Goal: Transaction & Acquisition: Obtain resource

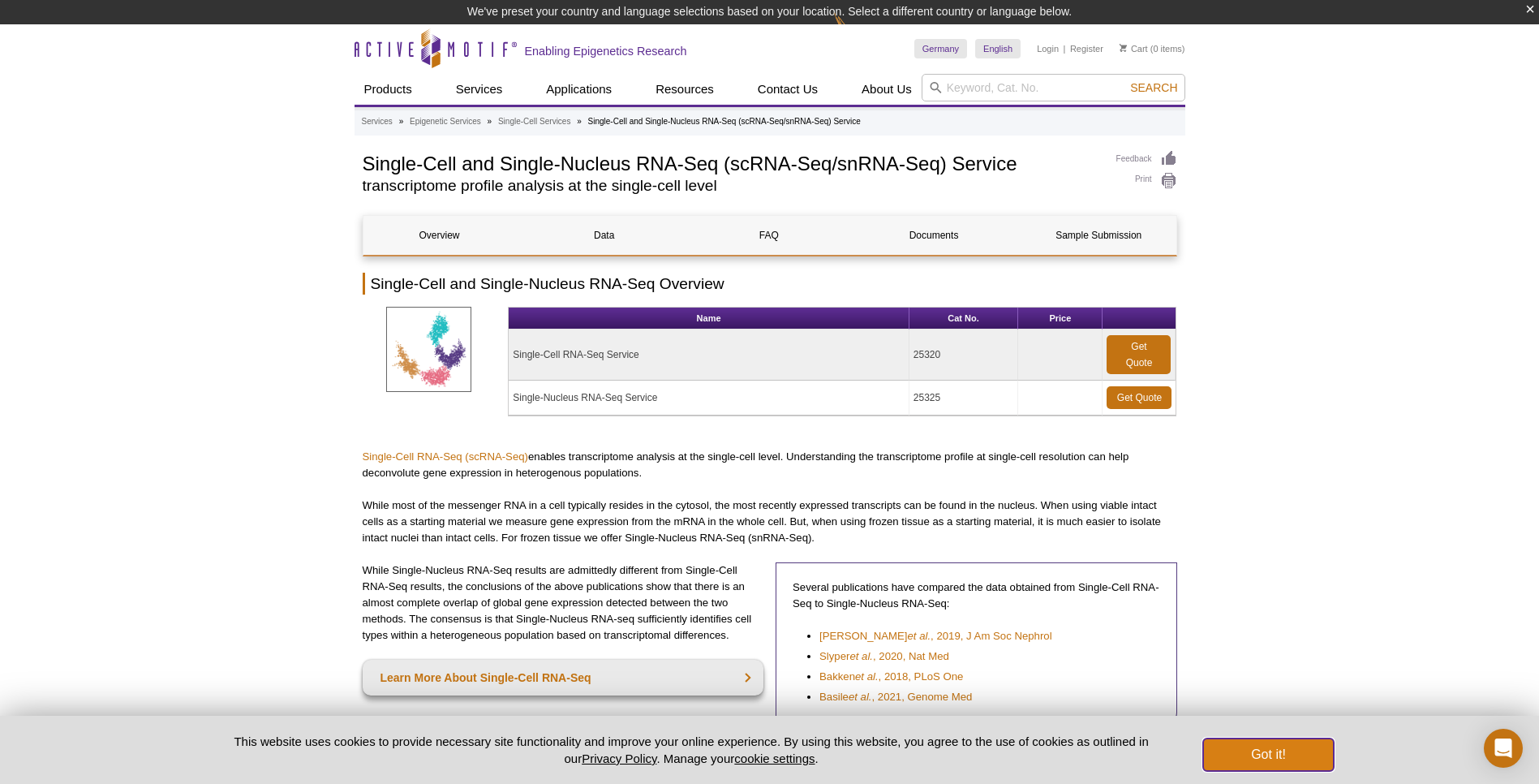
click at [1252, 759] on button "Got it!" at bounding box center [1267, 754] width 130 height 33
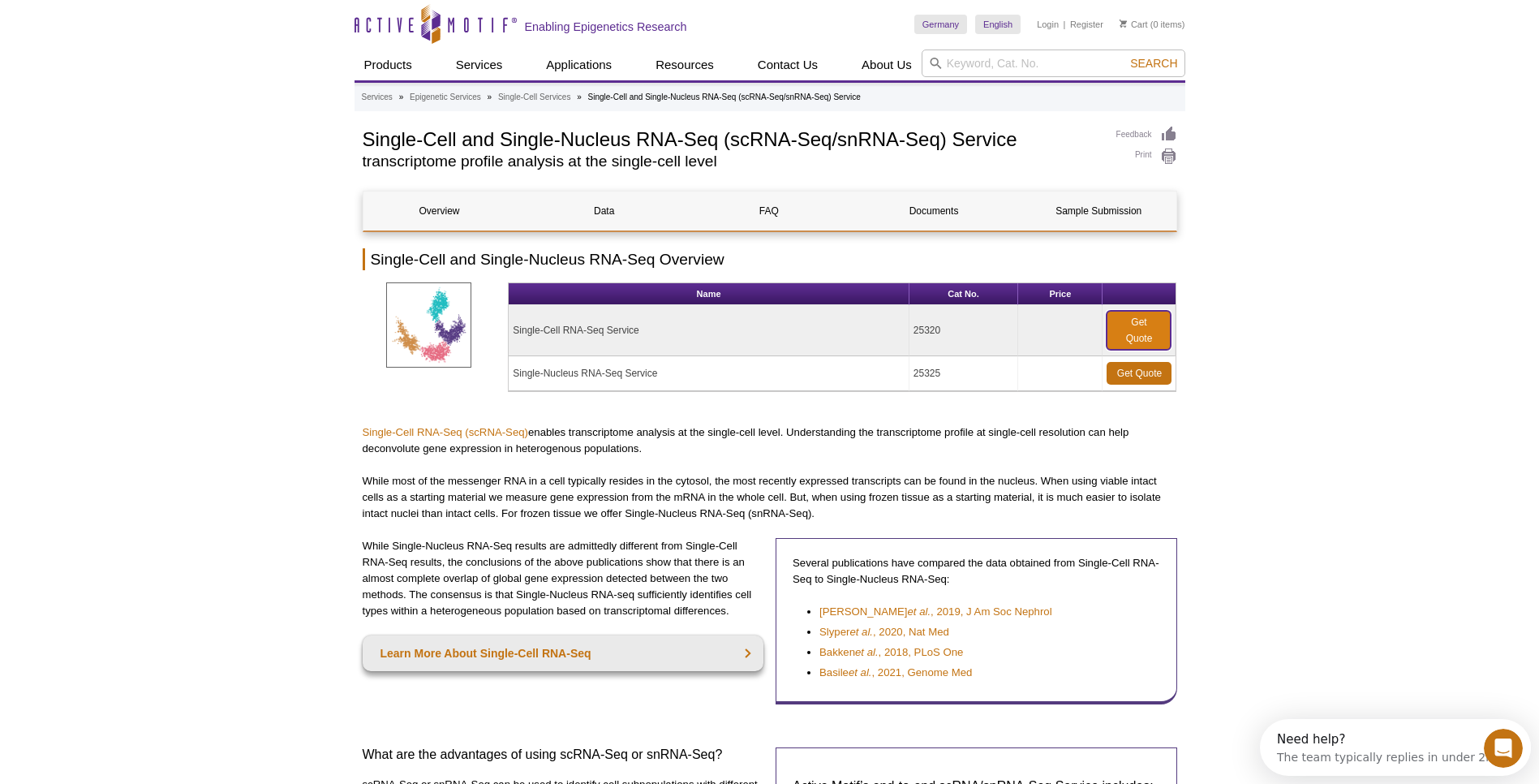
click at [1134, 328] on link "Get Quote" at bounding box center [1138, 330] width 64 height 39
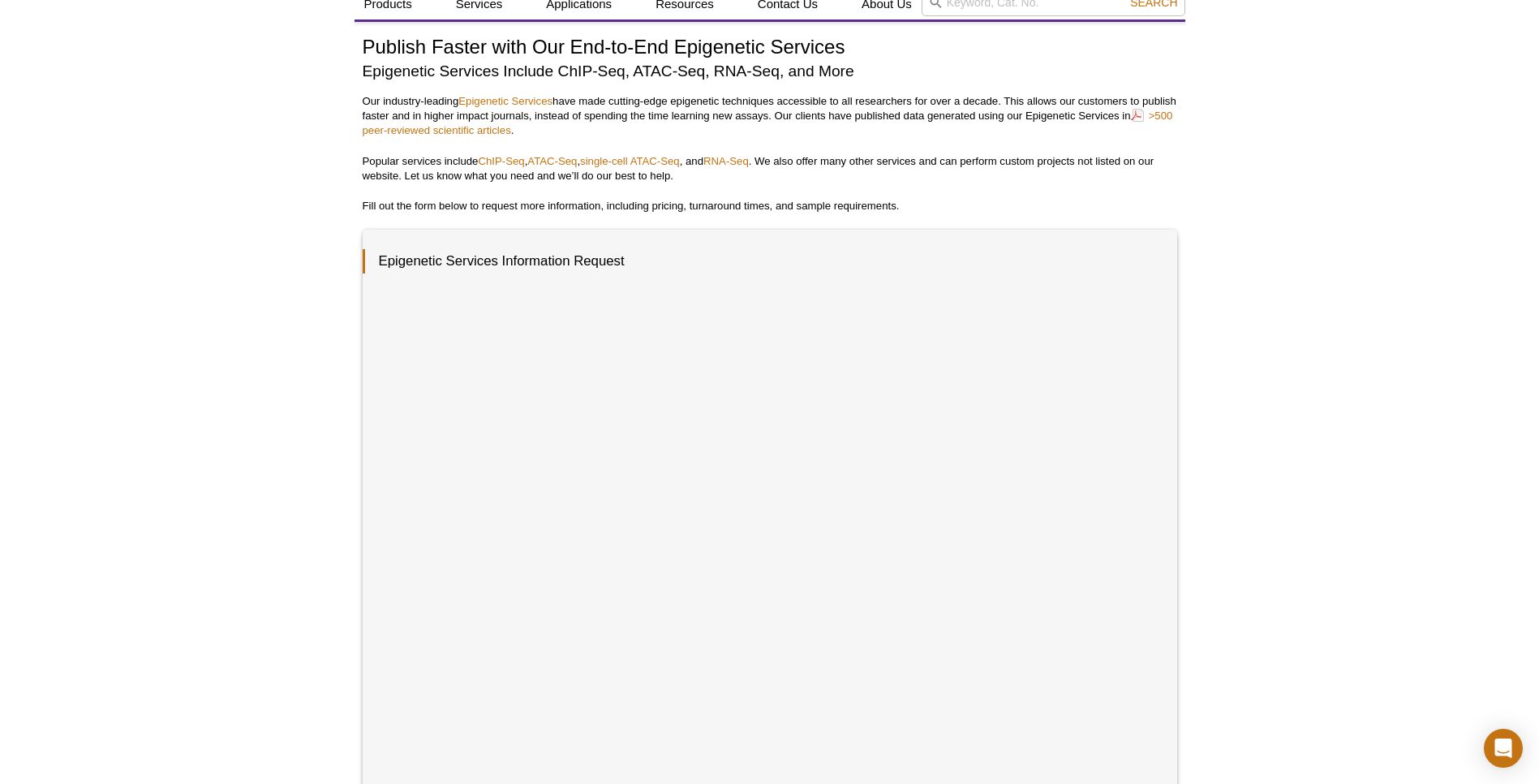
scroll to position [59, 0]
click at [1261, 516] on div "Active Motif Logo Enabling Epigenetics Research 0 Search Skip to content Active…" at bounding box center [769, 597] width 1539 height 1313
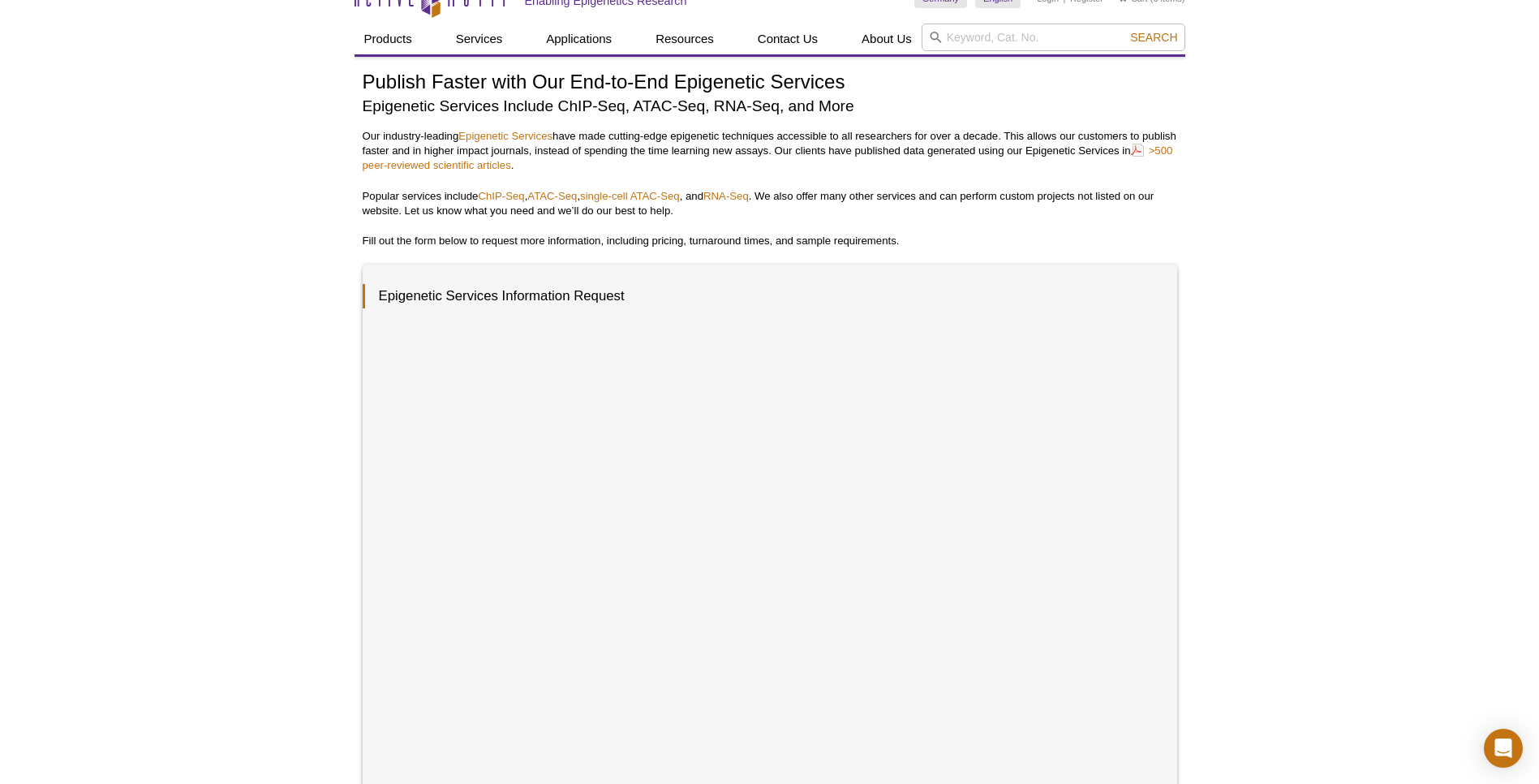
scroll to position [0, 0]
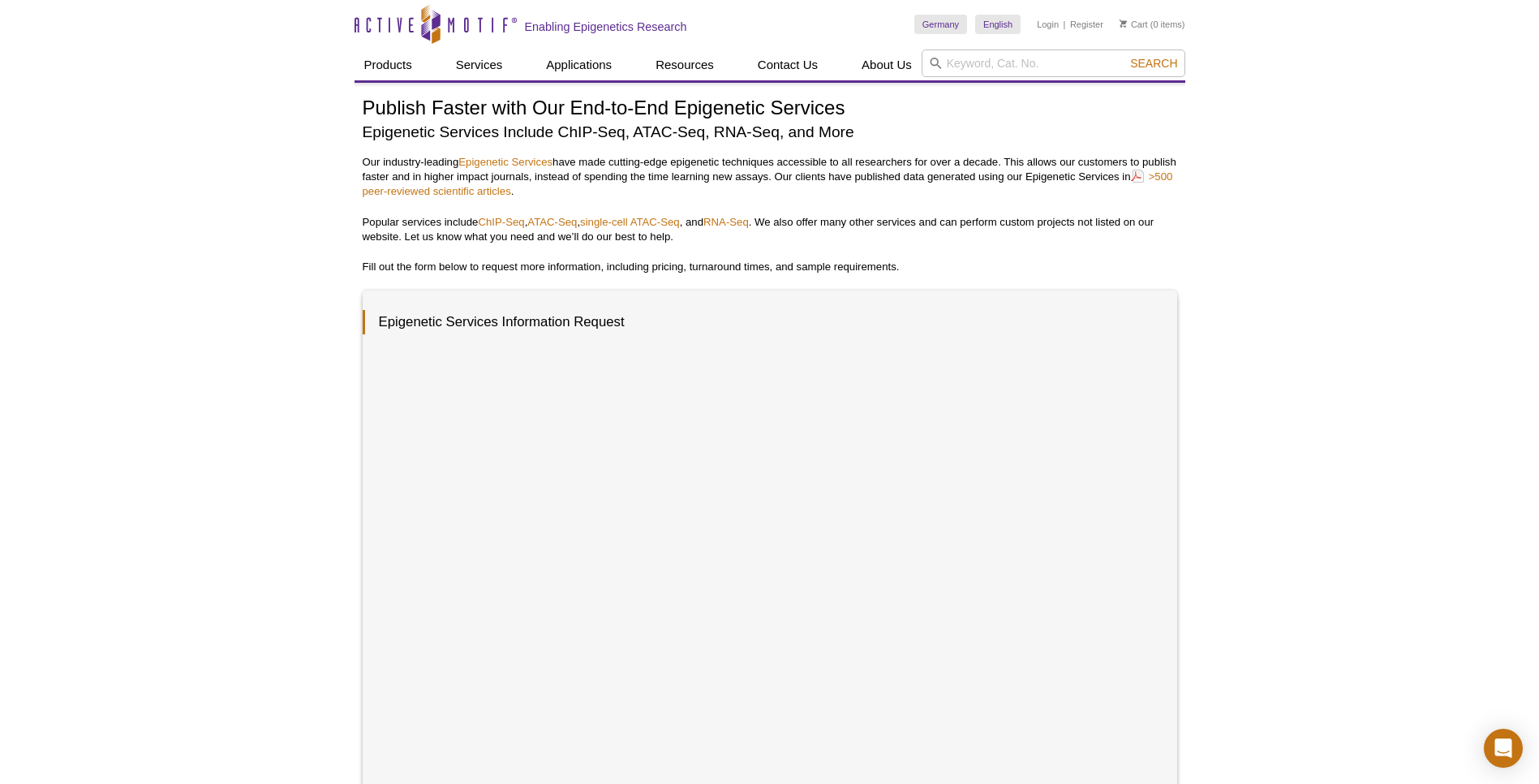
click at [1312, 307] on div "Active Motif Logo Enabling Epigenetics Research 0 Search Skip to content Active…" at bounding box center [769, 657] width 1539 height 1313
click at [1293, 480] on div "Active Motif Logo Enabling Epigenetics Research 0 Search Skip to content Active…" at bounding box center [769, 657] width 1539 height 1313
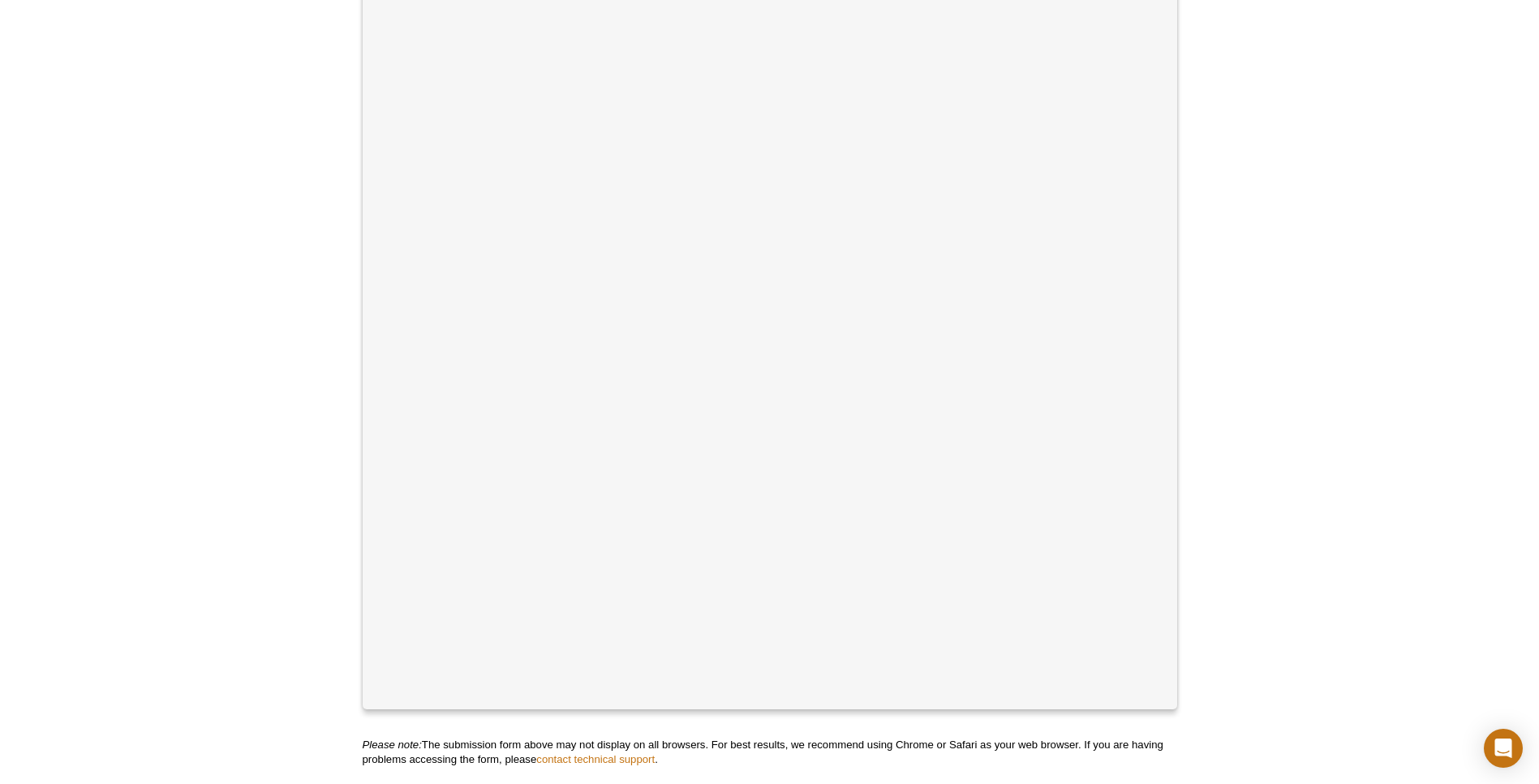
scroll to position [353, 0]
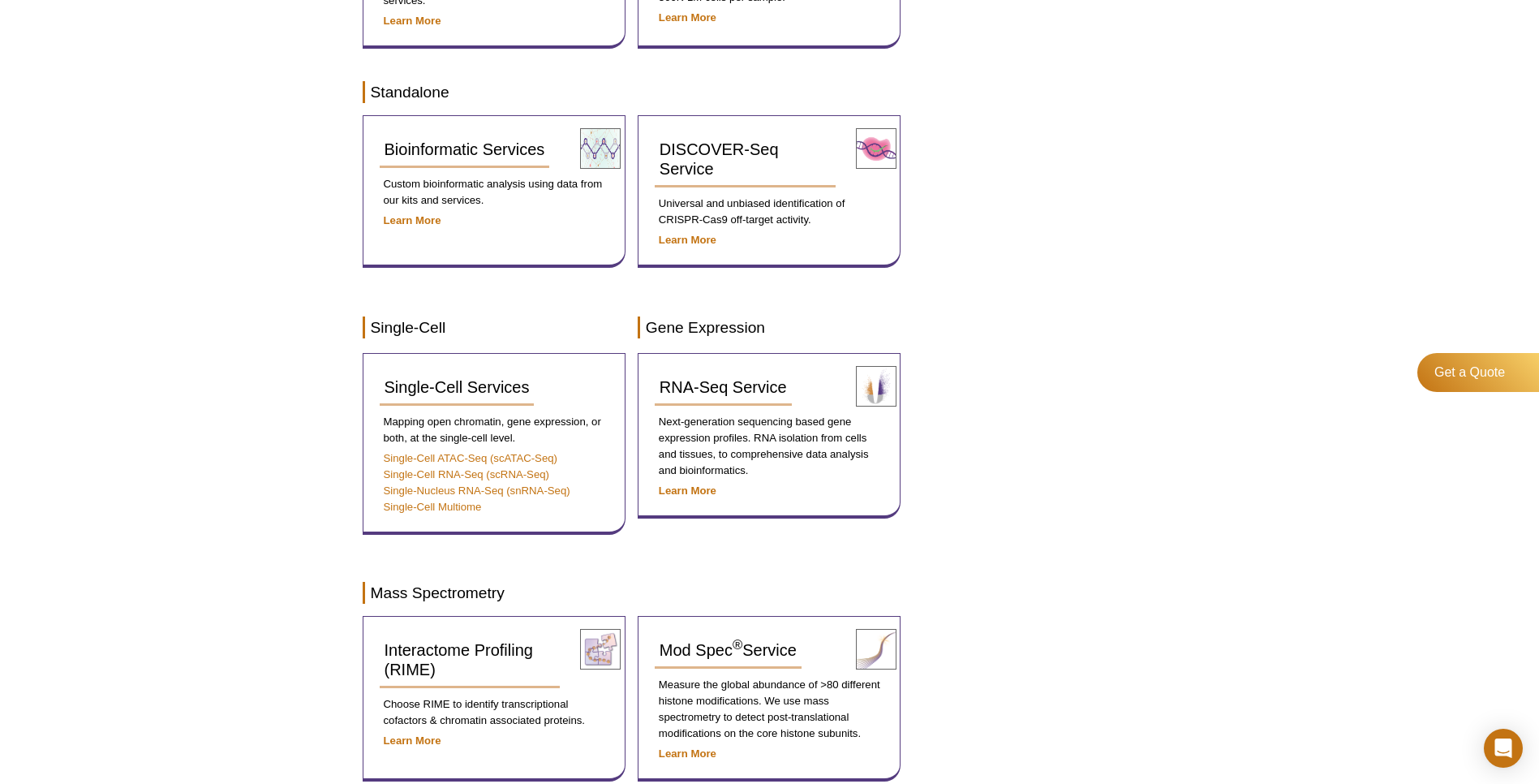
scroll to position [823, 0]
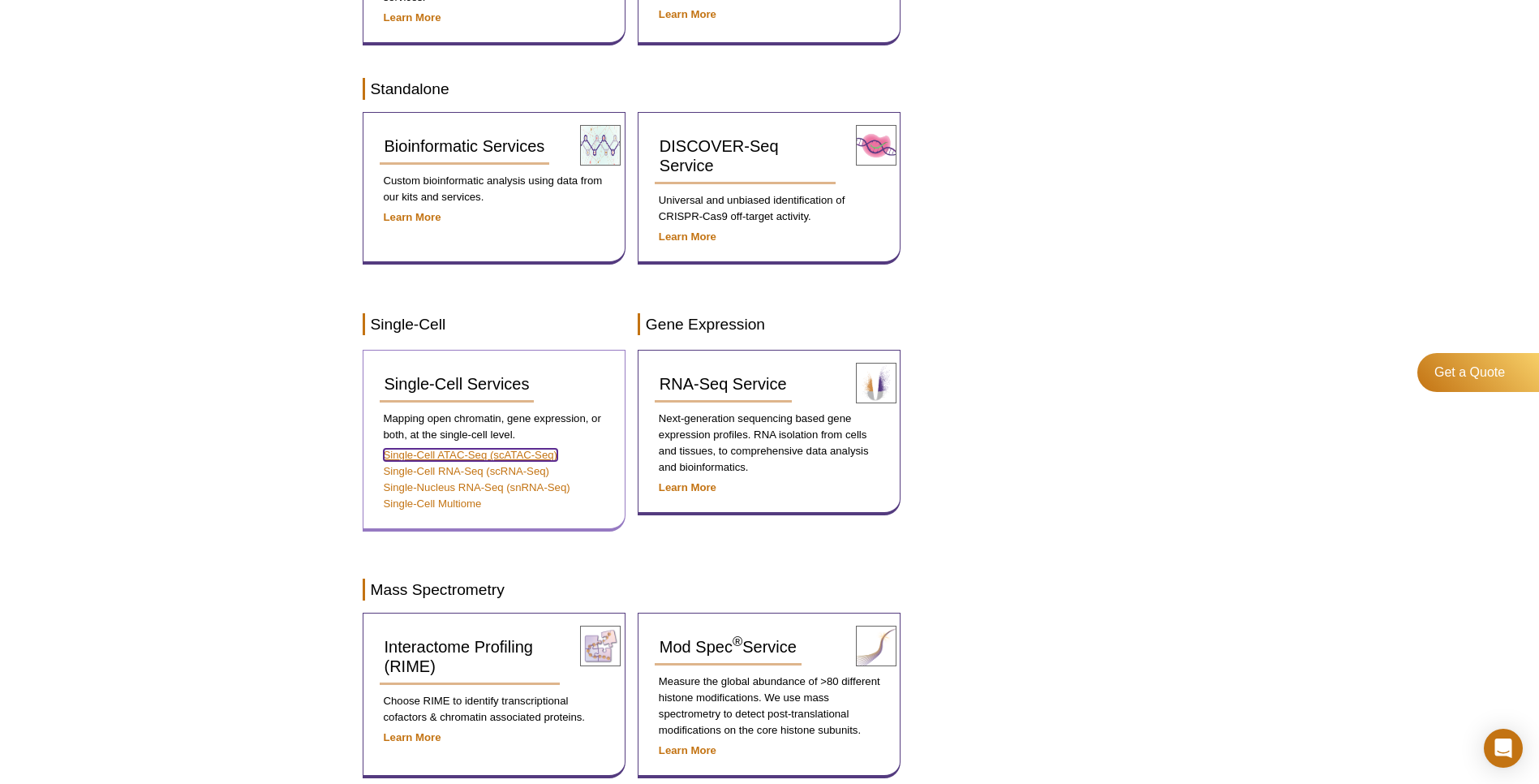
click at [528, 457] on link "Single-Cell ATAC-Seq (scATAC-Seq)" at bounding box center [471, 455] width 173 height 12
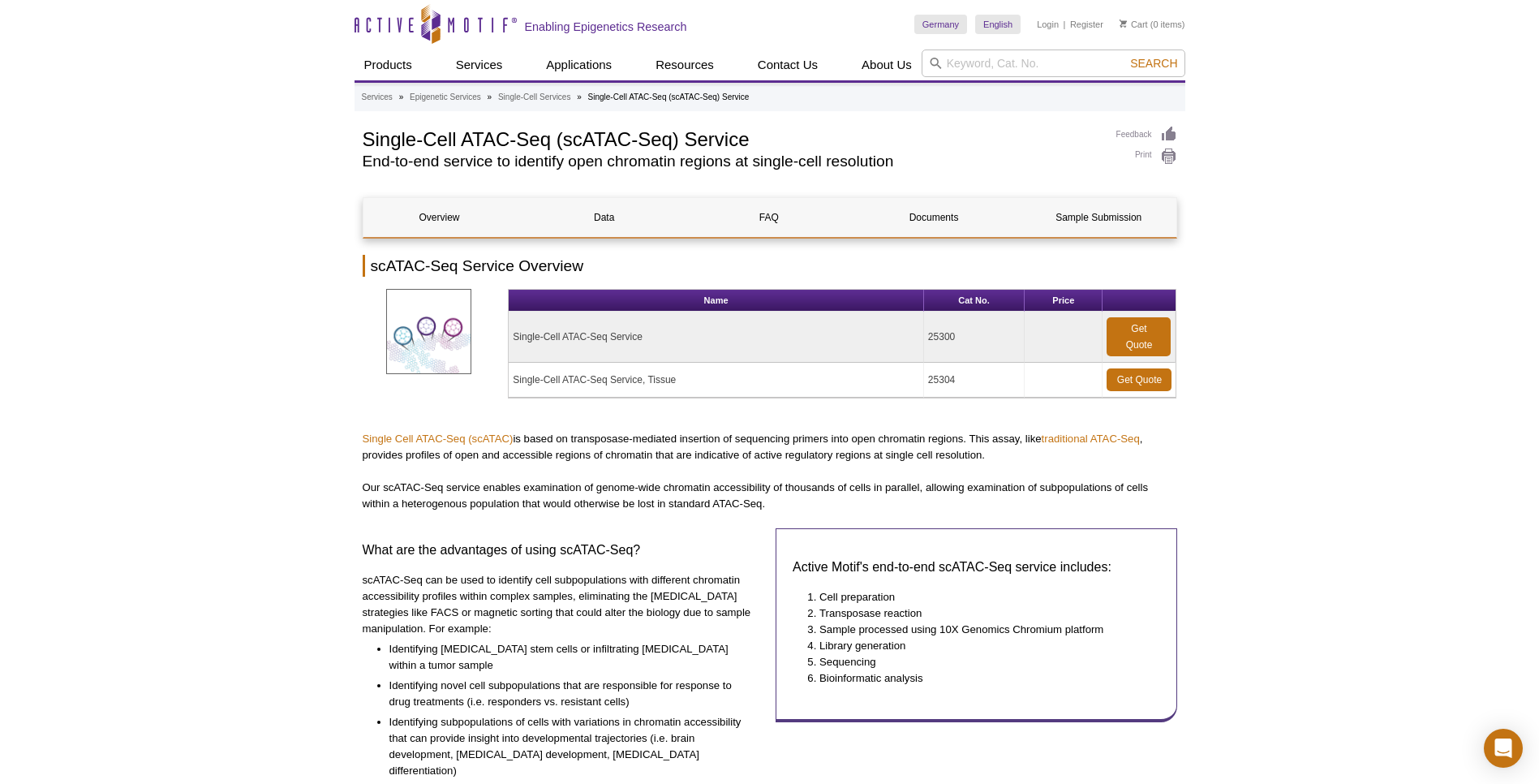
scroll to position [118, 0]
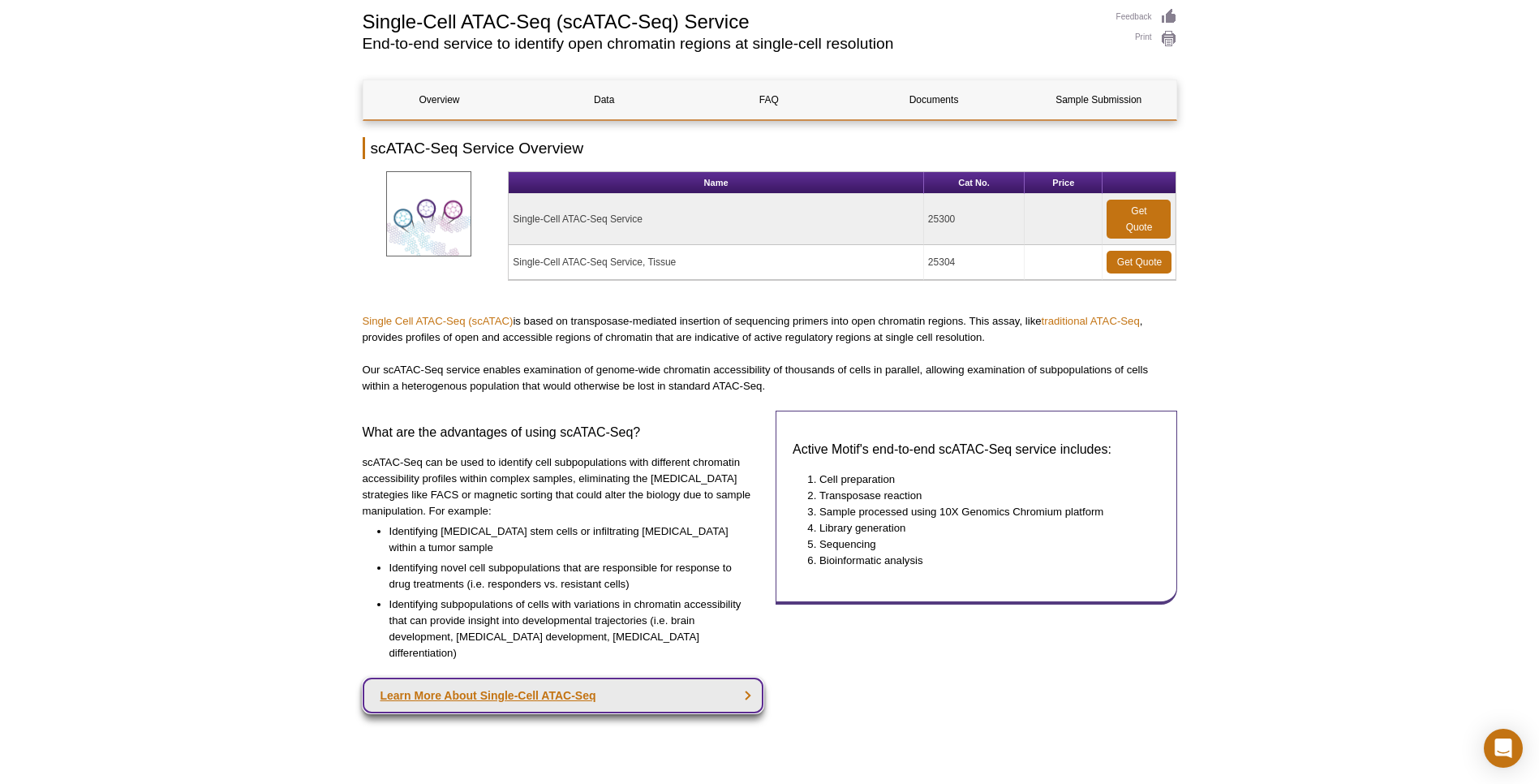
click at [687, 688] on link "Learn More About Single-Cell ATAC-Seq" at bounding box center [564, 695] width 402 height 35
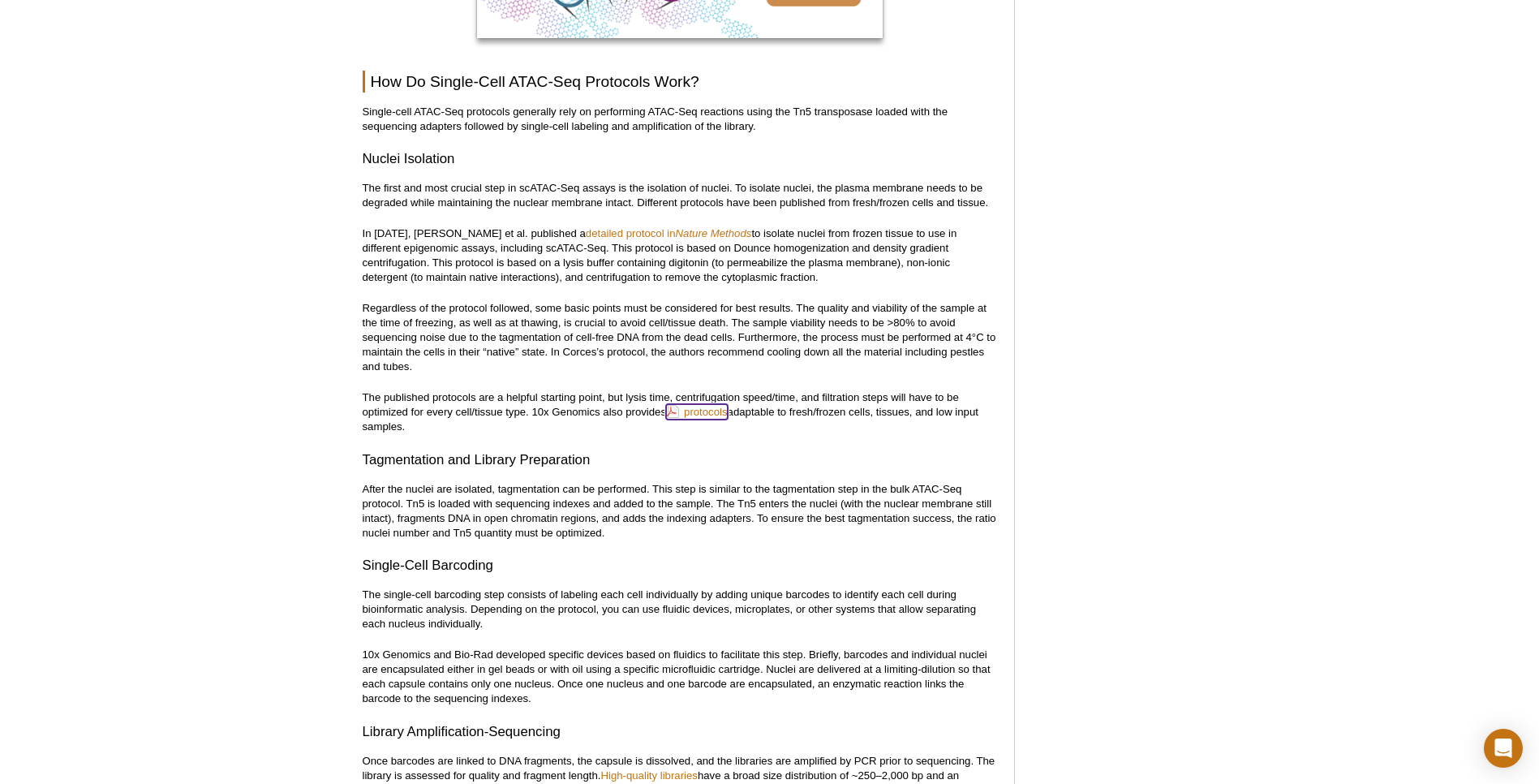
scroll to position [2274, 0]
